Goal: Find specific page/section: Find specific page/section

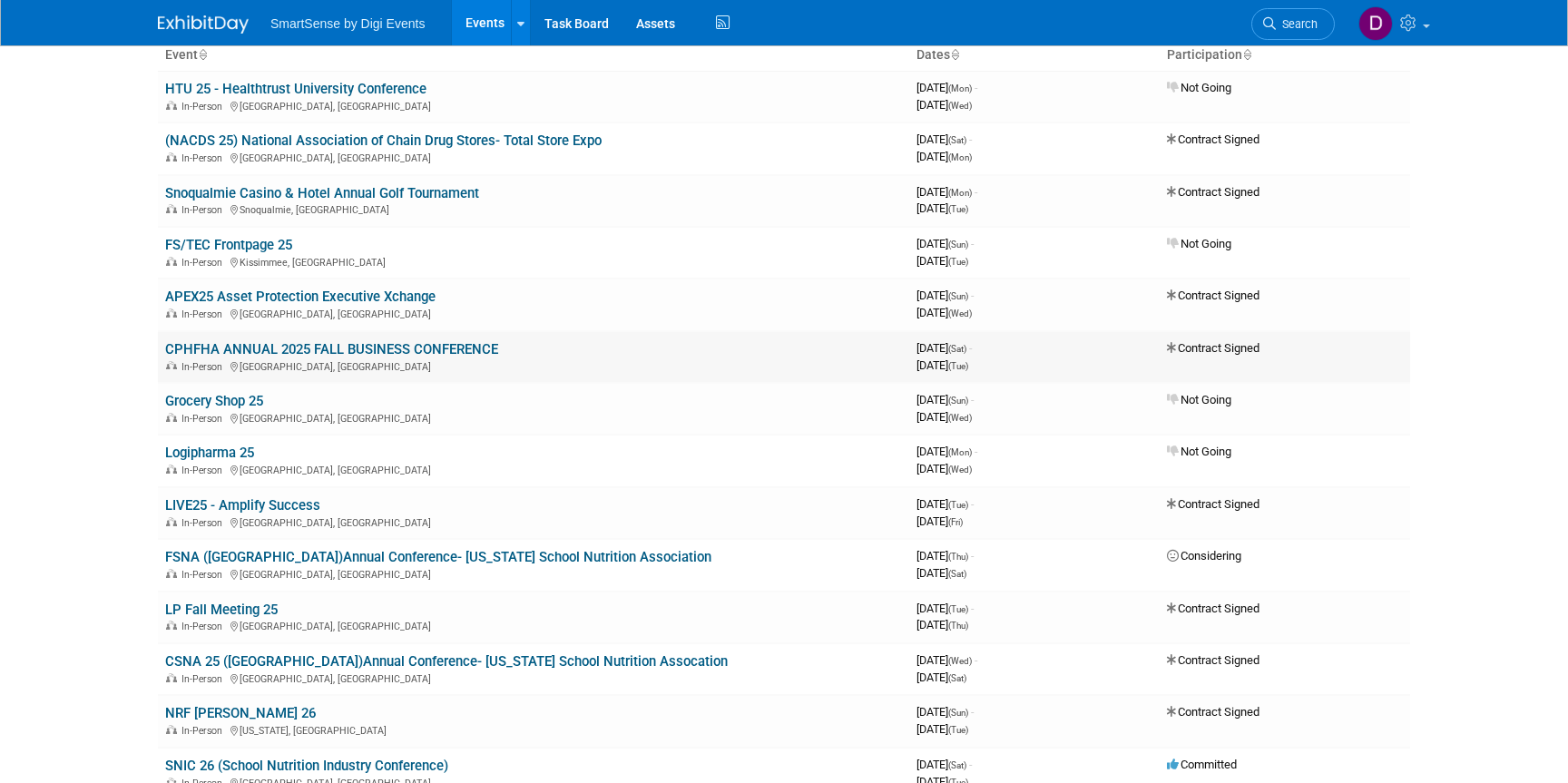
scroll to position [109, 0]
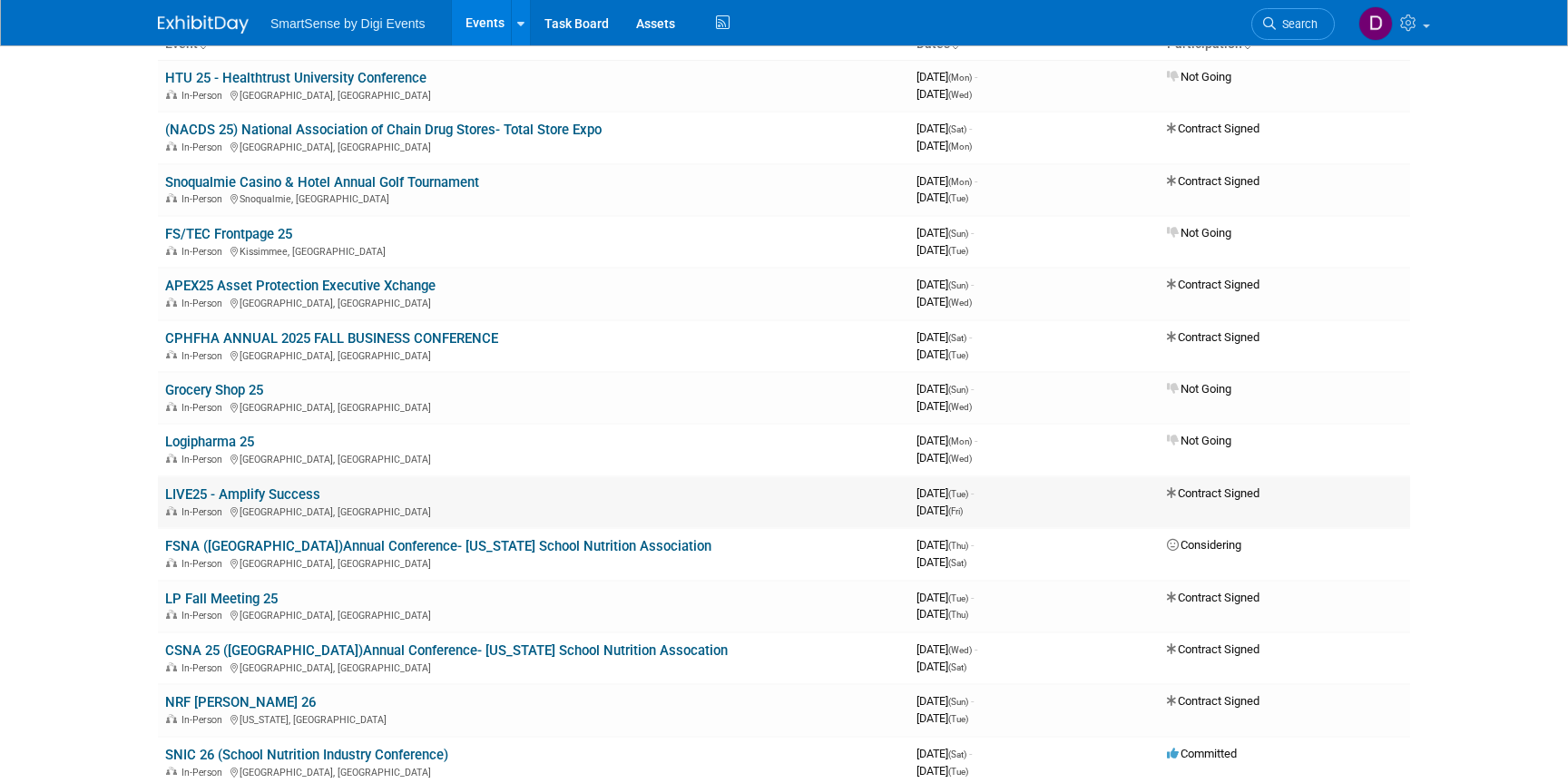
click at [205, 495] on link "LIVE25 - Amplify Success" at bounding box center [242, 494] width 155 height 16
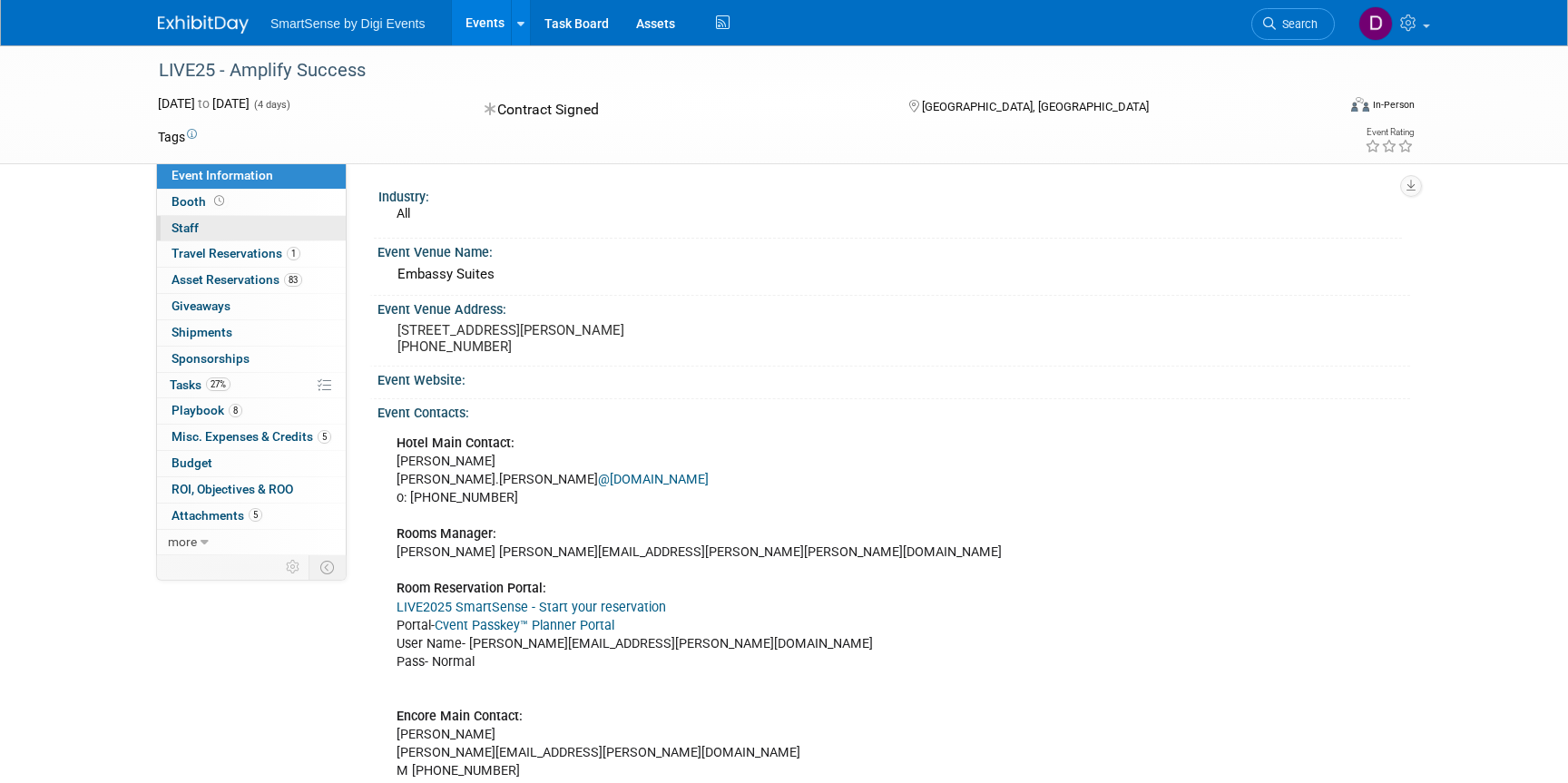
click at [200, 228] on link "0 Staff 0" at bounding box center [251, 228] width 188 height 26
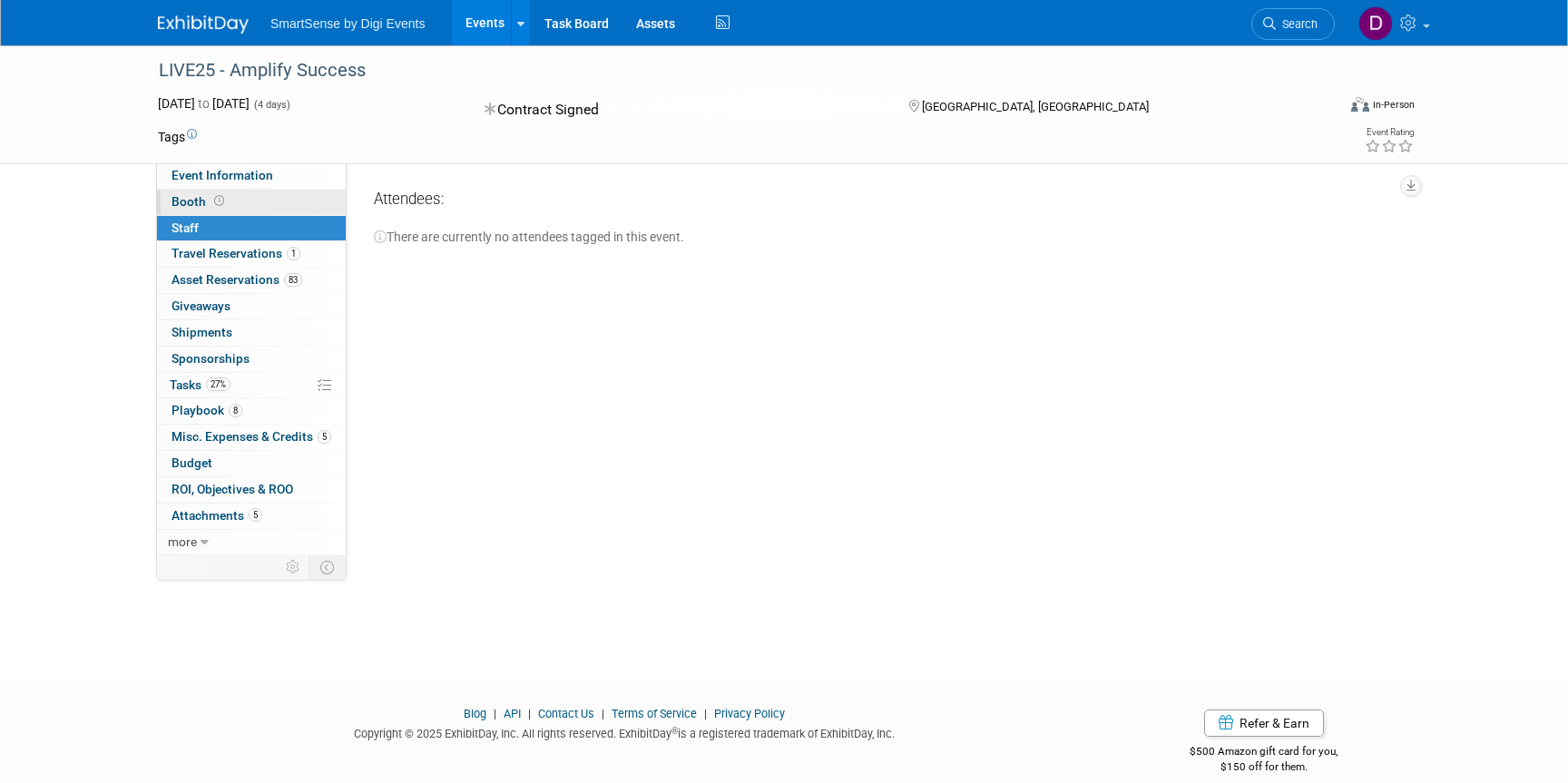
click at [217, 205] on icon at bounding box center [219, 201] width 10 height 10
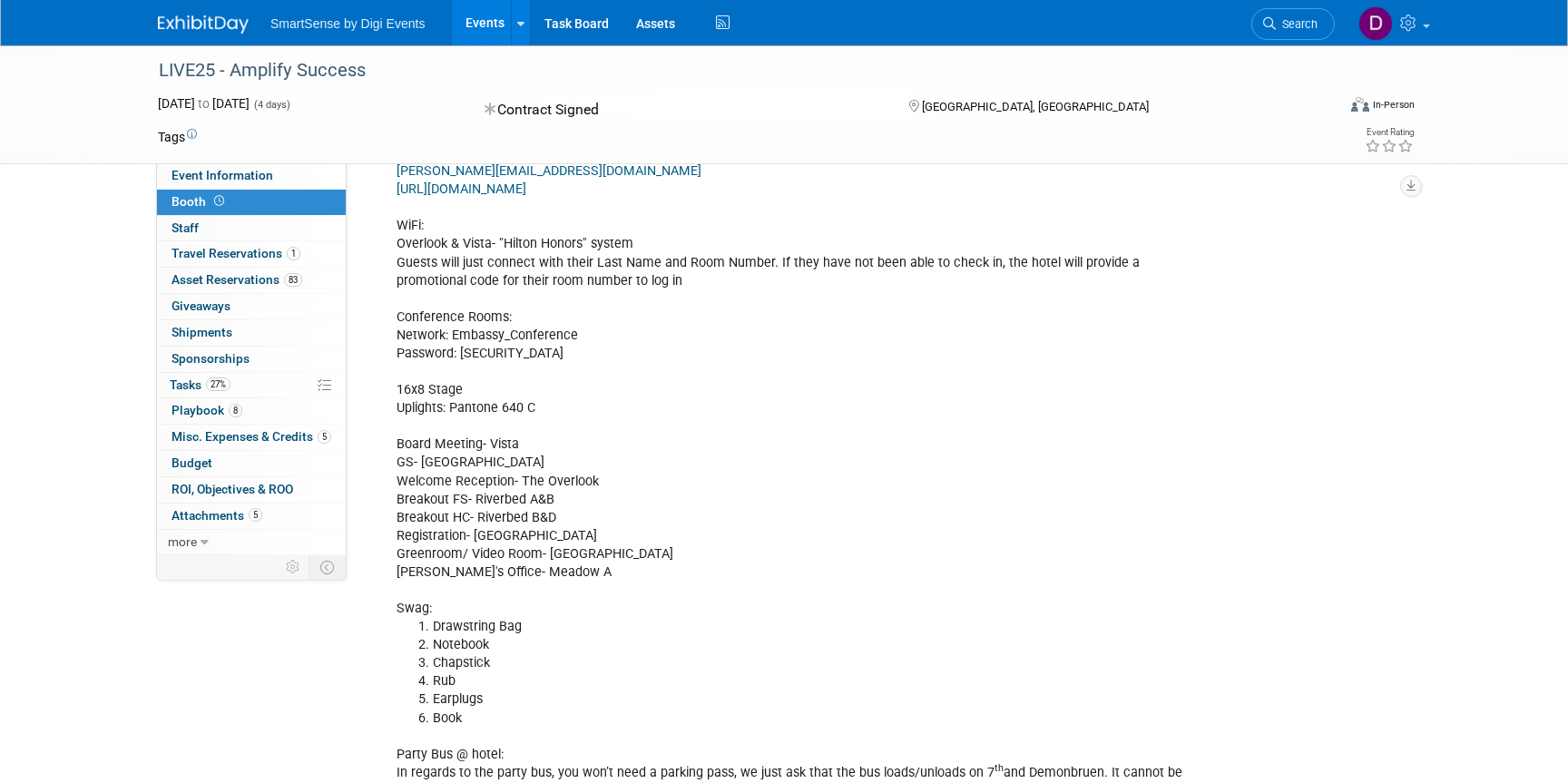
scroll to position [221, 0]
